Goal: Navigation & Orientation: Find specific page/section

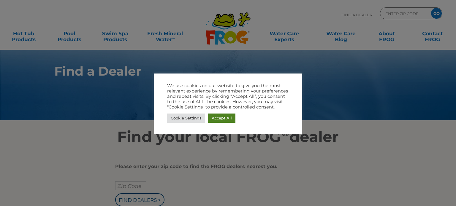
click at [220, 121] on link "Accept All" at bounding box center [221, 118] width 27 height 9
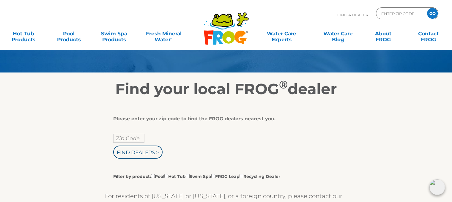
scroll to position [59, 0]
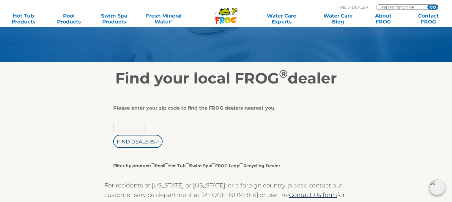
click at [123, 127] on input "text" at bounding box center [128, 127] width 31 height 9
click at [129, 124] on input "6621" at bounding box center [128, 127] width 31 height 9
click at [134, 128] on input "6621" at bounding box center [128, 127] width 31 height 9
type input "6"
type input "66218"
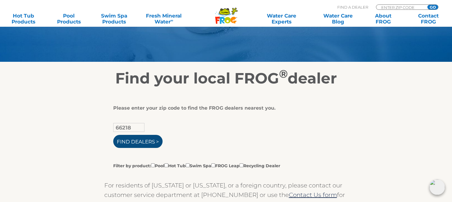
click at [150, 143] on input "Find Dealers >" at bounding box center [137, 141] width 49 height 13
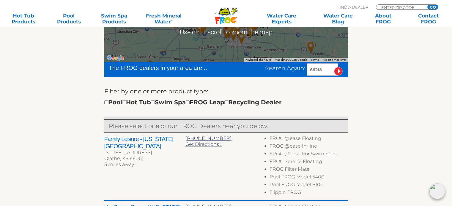
scroll to position [154, 0]
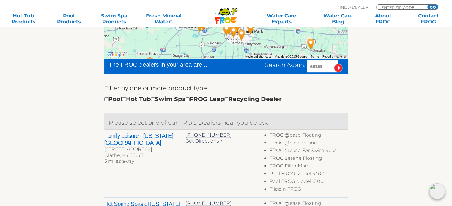
click at [131, 100] on div "Pool Hot Tub Swim Spa FROG Leap Recycling Dealer" at bounding box center [192, 98] width 177 height 9
click at [126, 99] on input "checkbox" at bounding box center [124, 99] width 4 height 4
checkbox input "true"
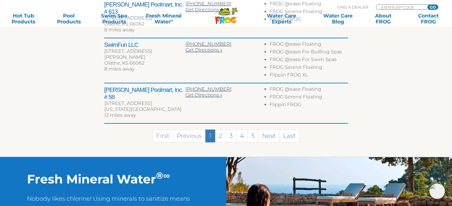
scroll to position [413, 0]
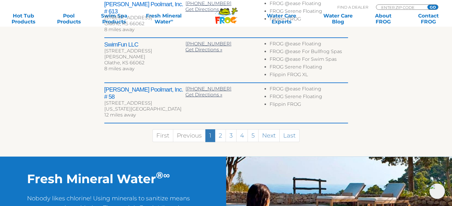
drag, startPoint x: 0, startPoint y: 0, endPoint x: 77, endPoint y: 120, distance: 142.7
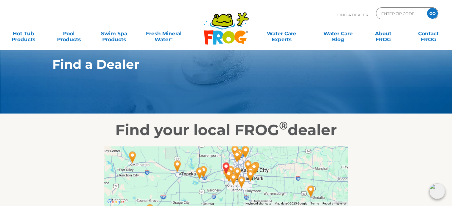
scroll to position [0, 0]
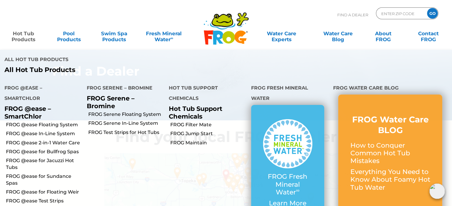
click at [22, 38] on link "Hot Tub Products" at bounding box center [23, 34] width 35 height 12
